Goal: Task Accomplishment & Management: Complete application form

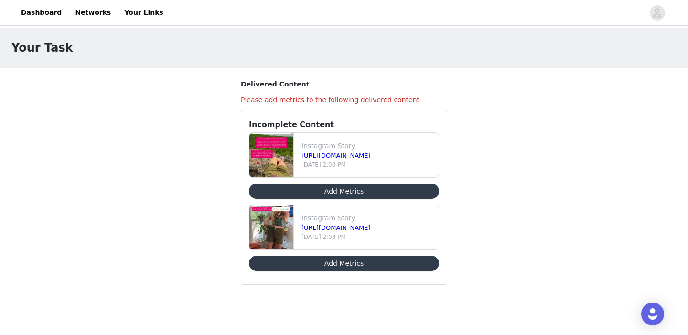
click at [342, 194] on button "Add Metrics" at bounding box center [344, 191] width 190 height 15
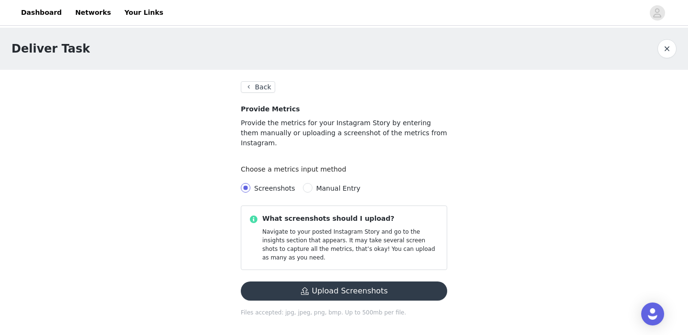
click at [337, 282] on button "Upload Screenshots" at bounding box center [344, 291] width 207 height 19
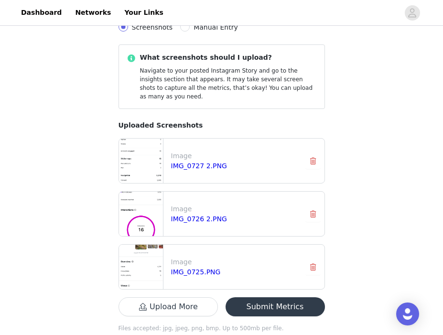
scroll to position [163, 0]
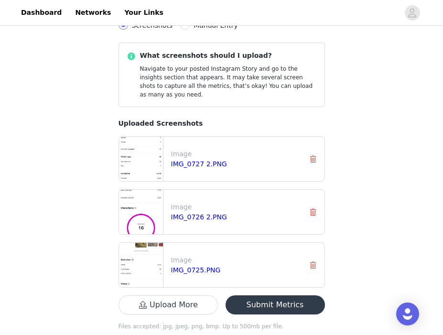
click at [258, 295] on button "Submit Metrics" at bounding box center [275, 304] width 99 height 19
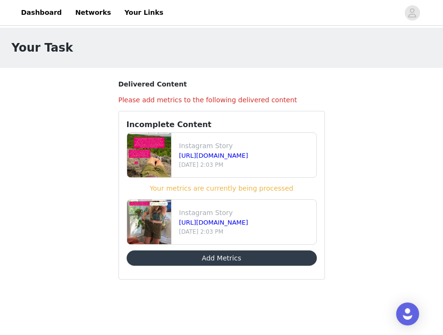
click at [226, 256] on button "Add Metrics" at bounding box center [222, 257] width 190 height 15
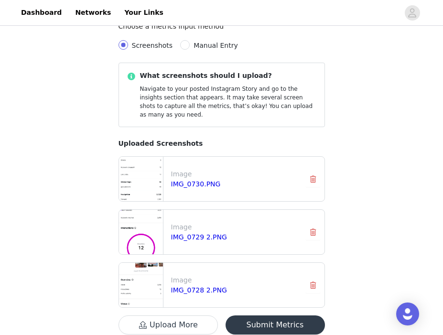
scroll to position [163, 0]
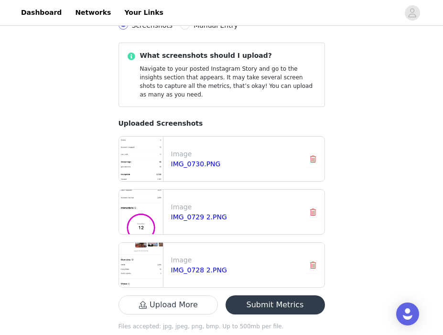
click at [269, 295] on button "Submit Metrics" at bounding box center [275, 304] width 99 height 19
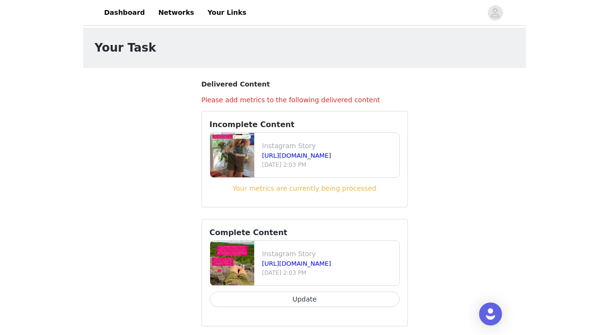
scroll to position [3, 0]
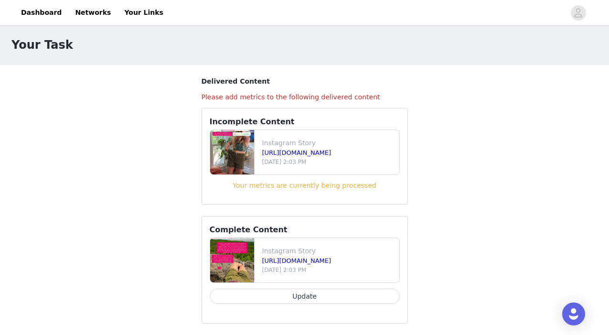
click at [324, 292] on button "Update" at bounding box center [305, 296] width 190 height 15
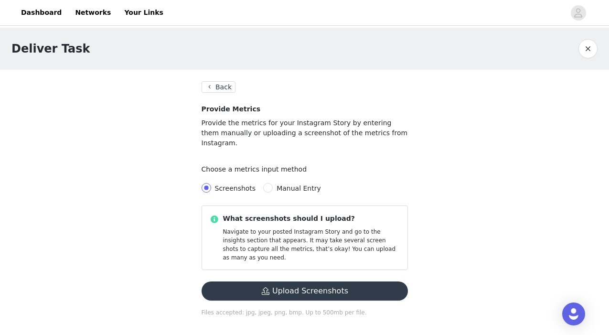
click at [228, 88] on button "Back" at bounding box center [219, 86] width 34 height 11
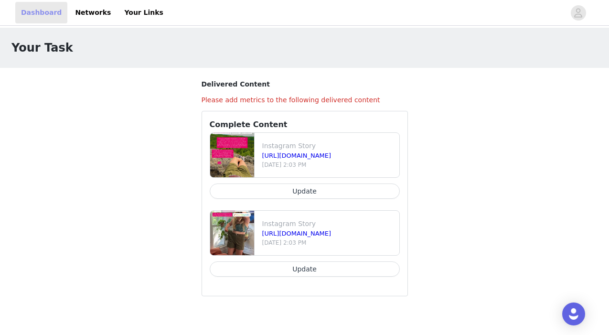
click at [48, 11] on link "Dashboard" at bounding box center [41, 13] width 52 height 22
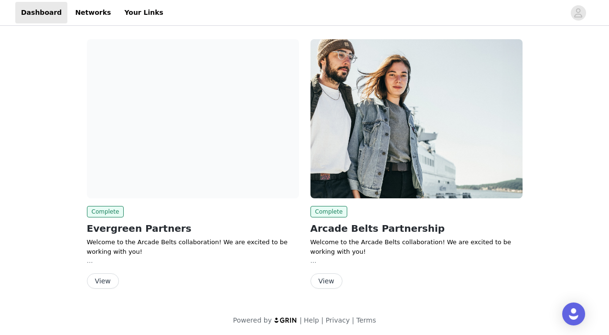
click at [98, 276] on button "View" at bounding box center [103, 280] width 32 height 15
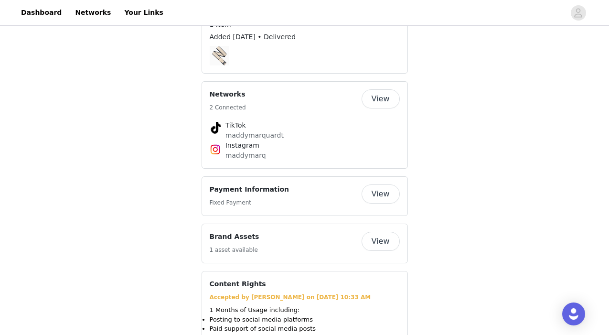
scroll to position [471, 0]
